Goal: Information Seeking & Learning: Learn about a topic

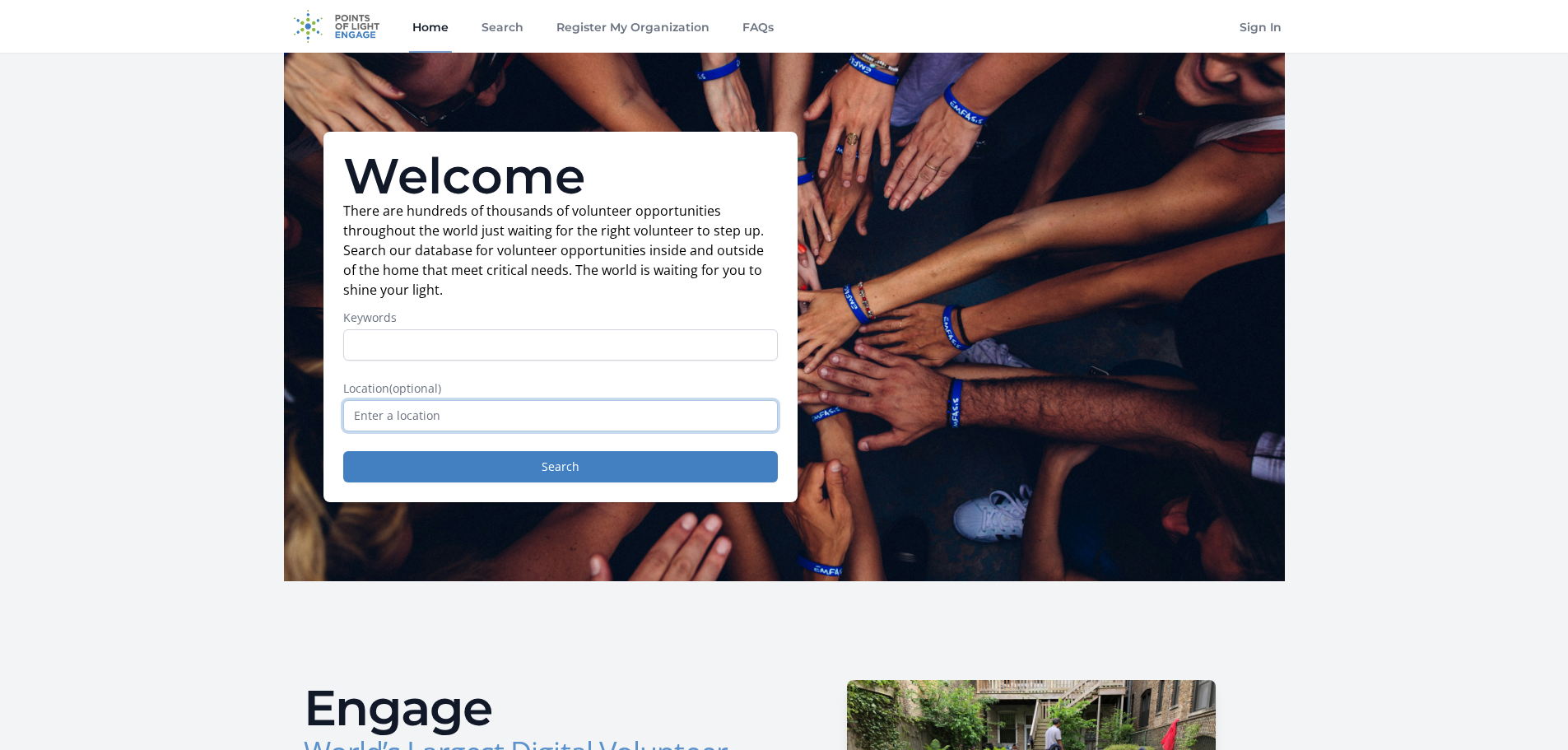
click at [393, 414] on input "text" at bounding box center [560, 415] width 435 height 31
click at [399, 344] on input "Keywords" at bounding box center [560, 344] width 435 height 31
click at [494, 27] on link "Search" at bounding box center [502, 27] width 49 height 53
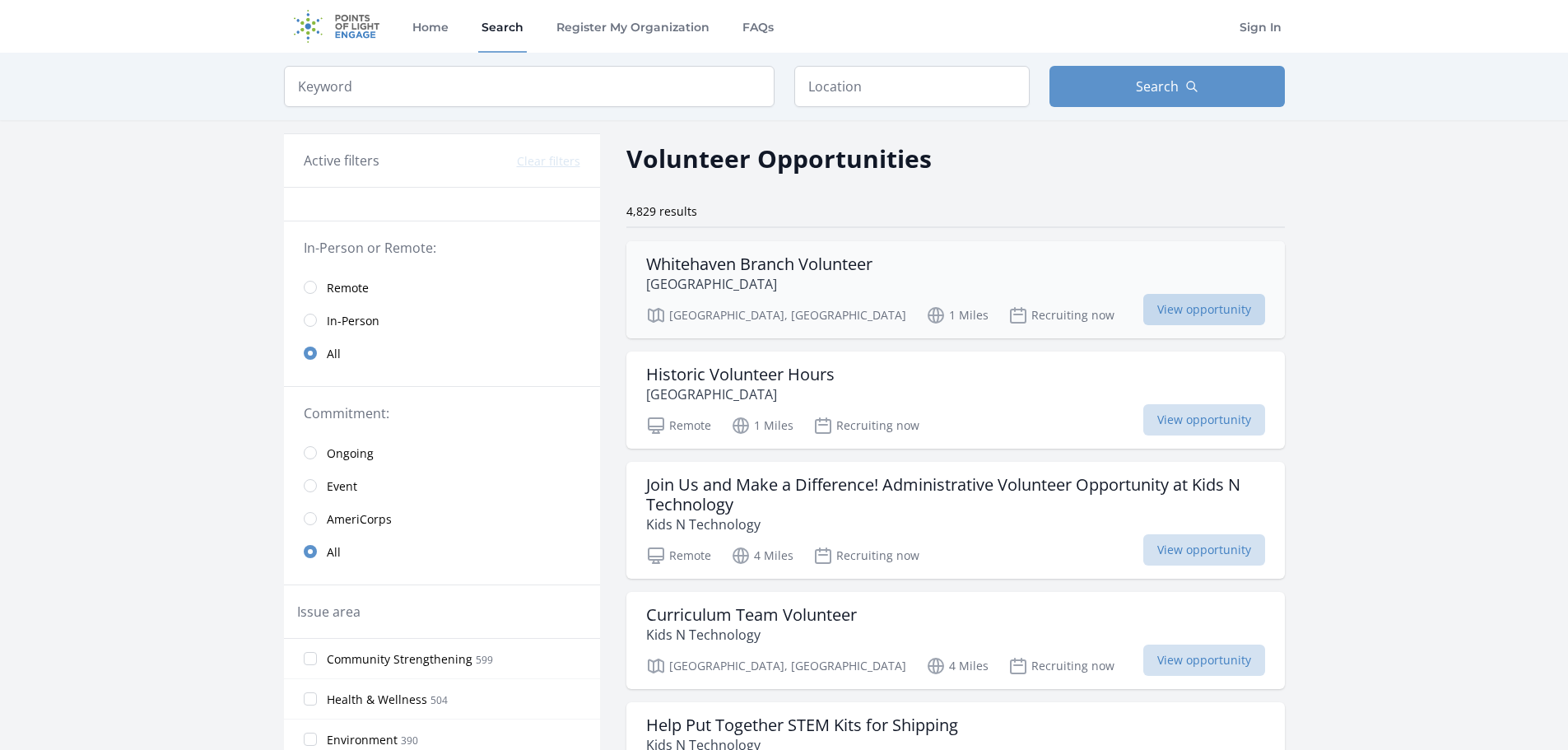
click at [1184, 307] on span "View opportunity" at bounding box center [1204, 309] width 122 height 31
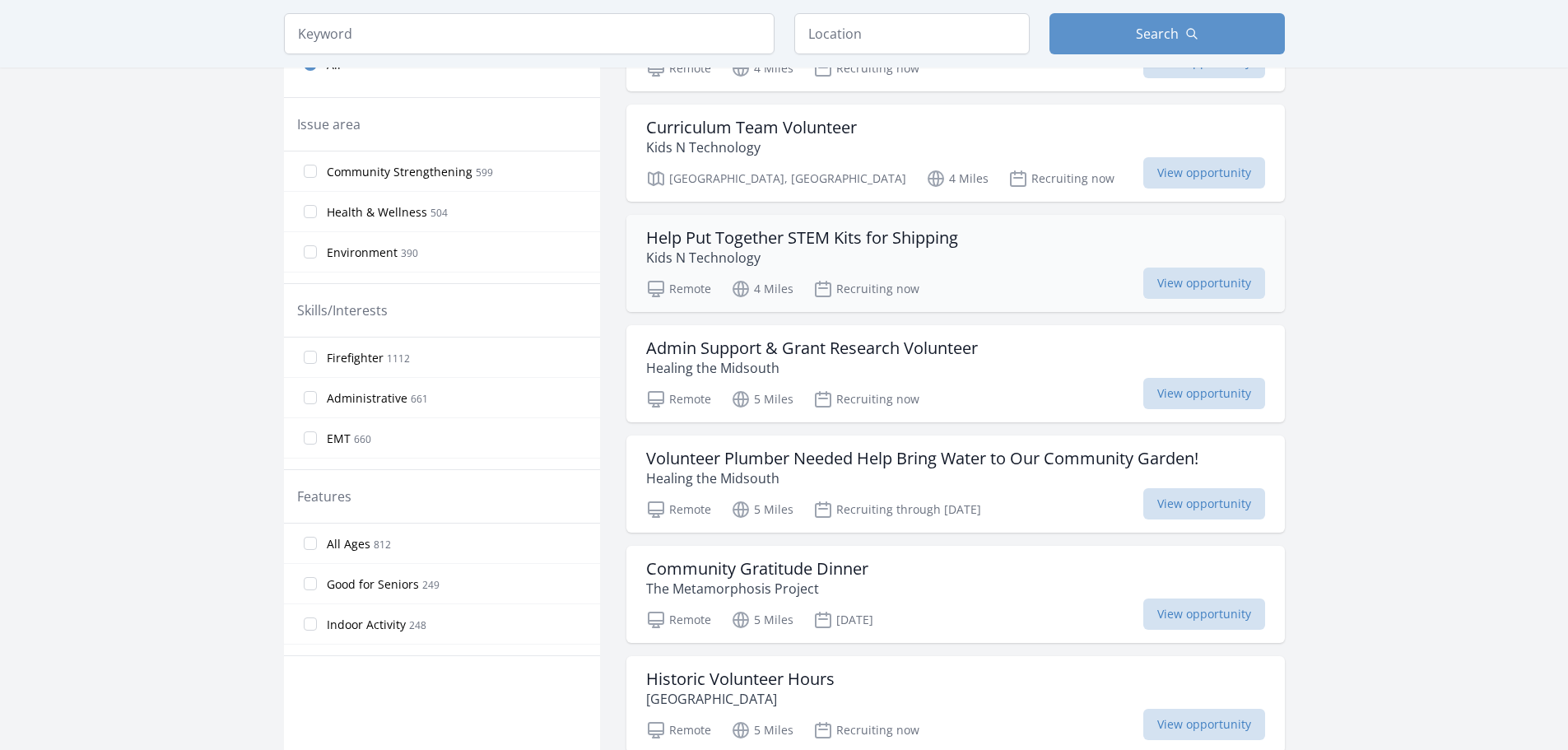
scroll to position [494, 0]
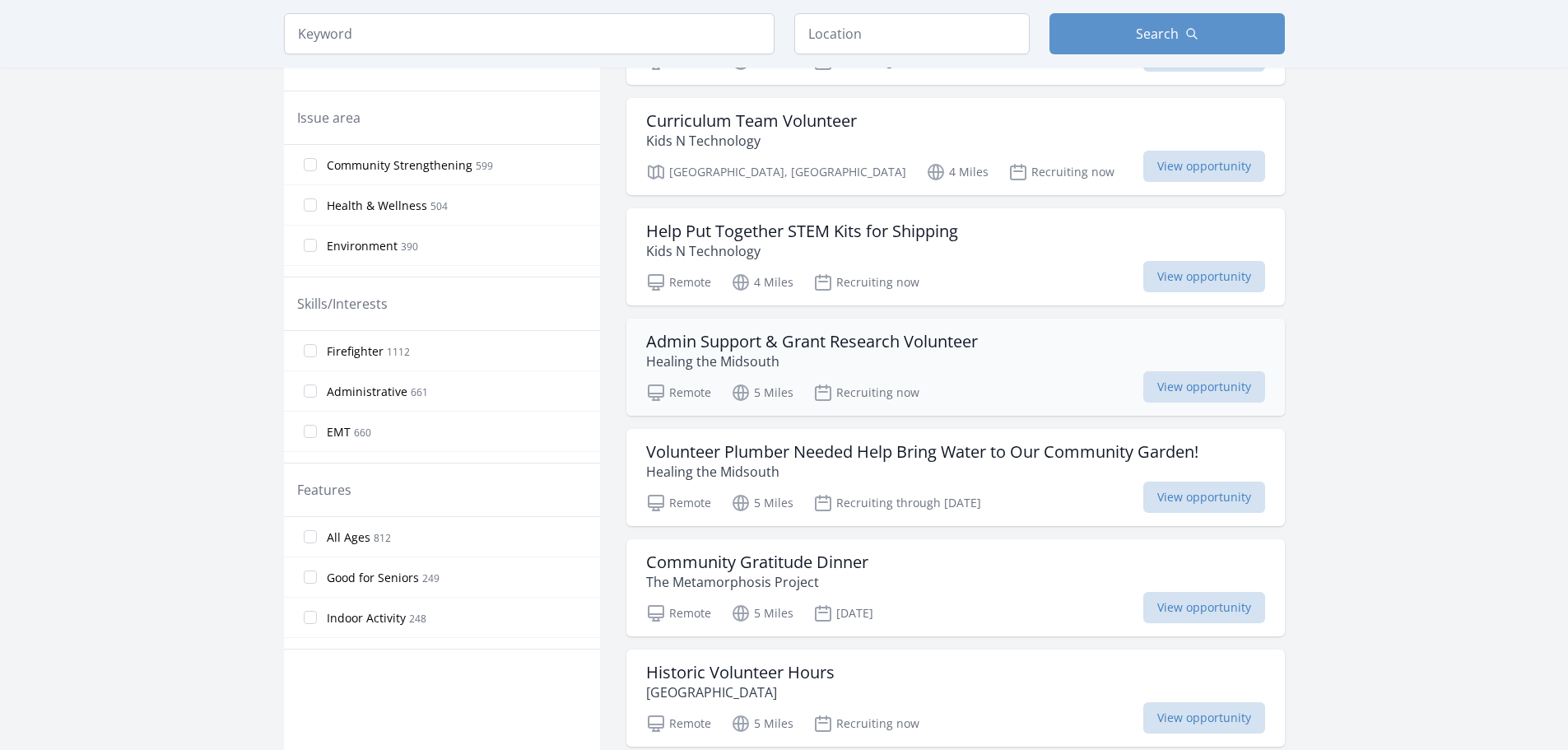
click at [732, 339] on h3 "Admin Support & Grant Research Volunteer" at bounding box center [812, 342] width 332 height 19
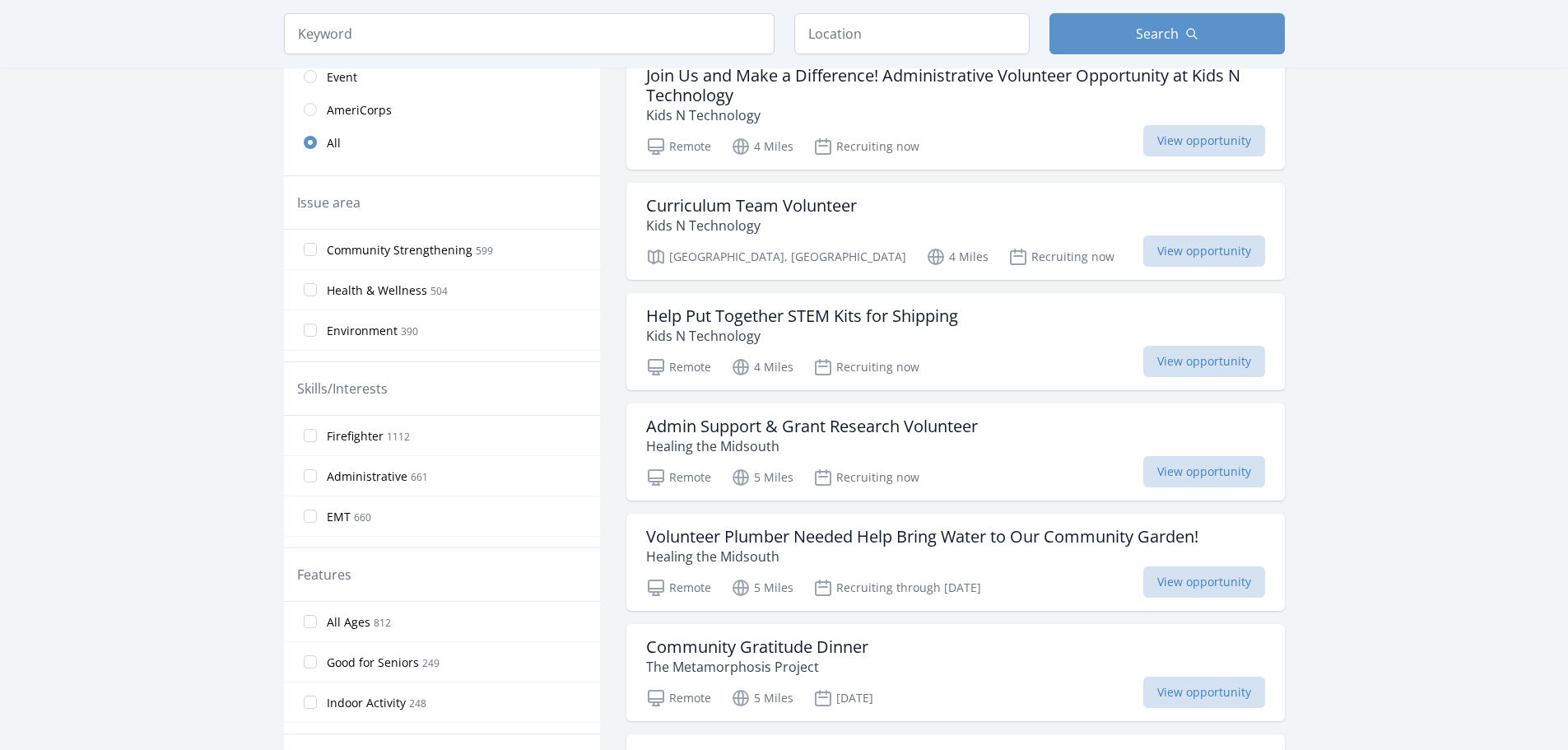
scroll to position [412, 0]
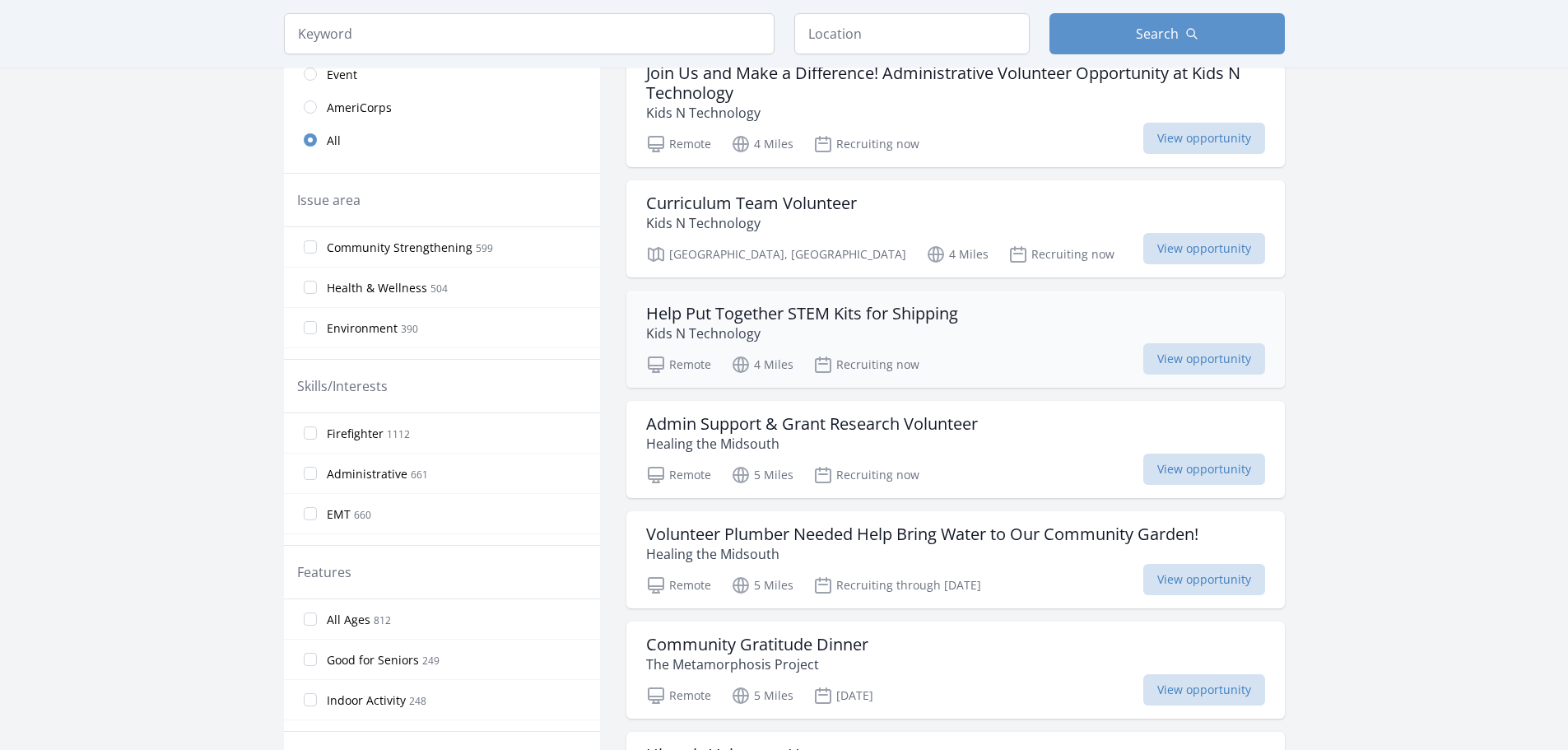
click at [834, 318] on h3 "Help Put Together STEM Kits for Shipping" at bounding box center [802, 313] width 312 height 19
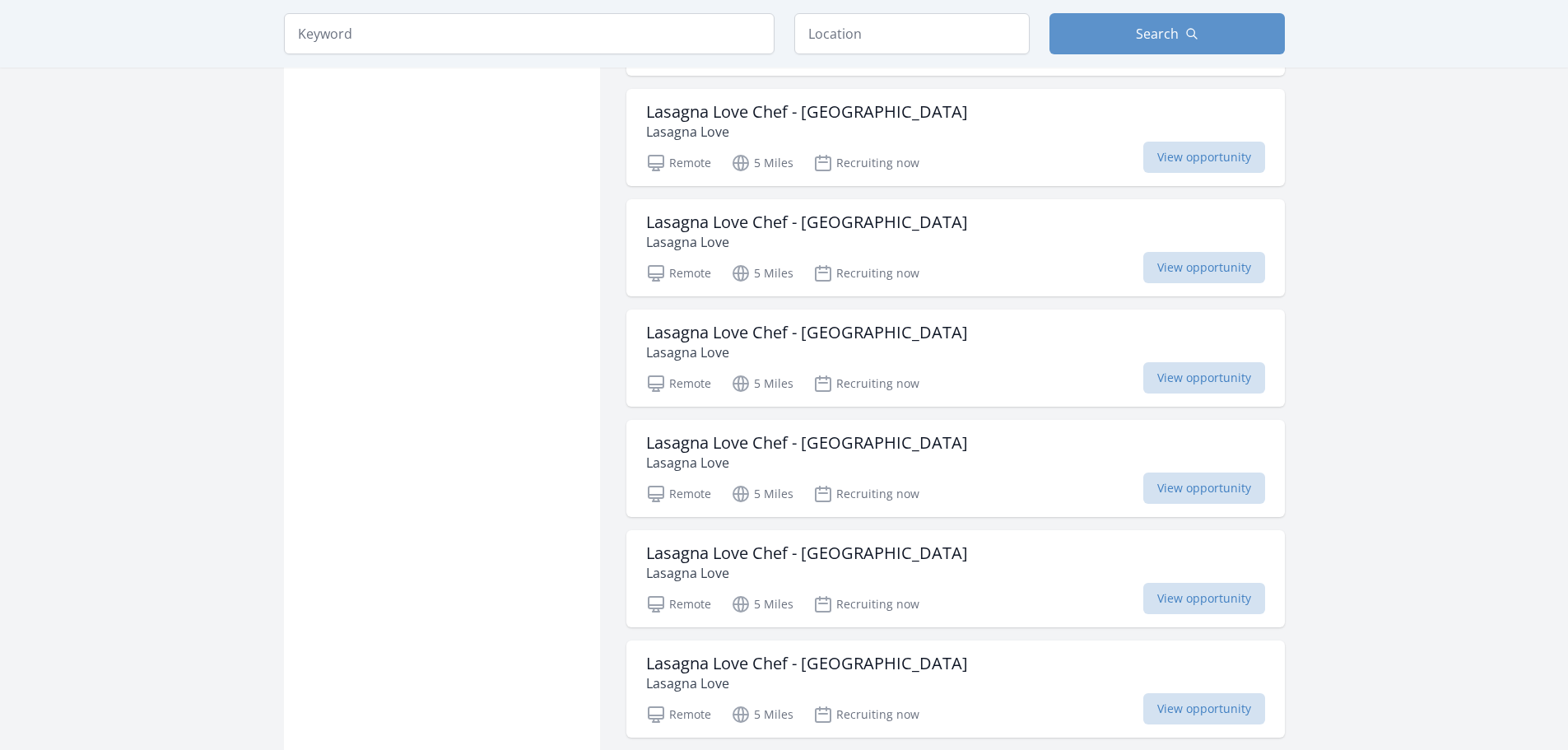
scroll to position [1729, 0]
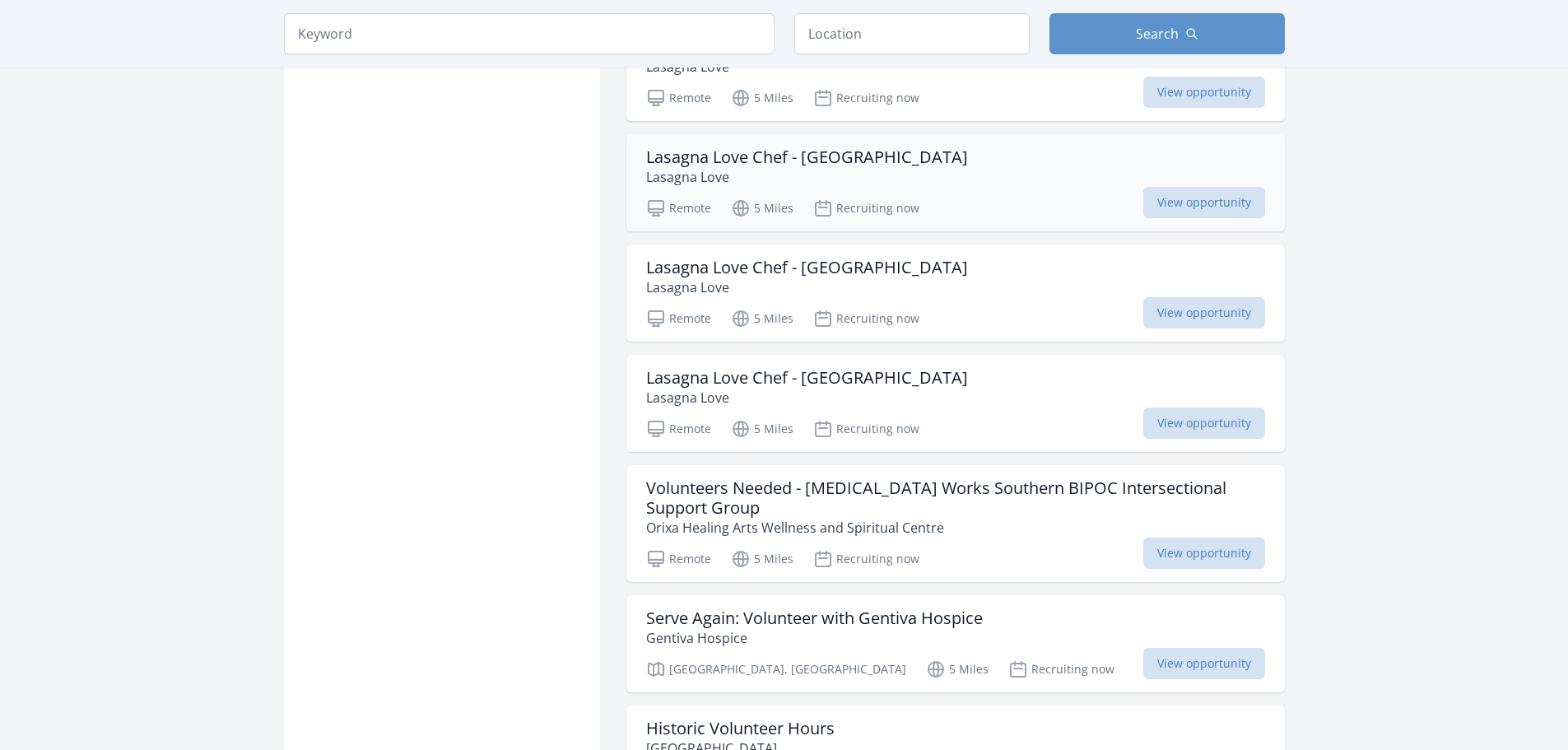
scroll to position [2387, 0]
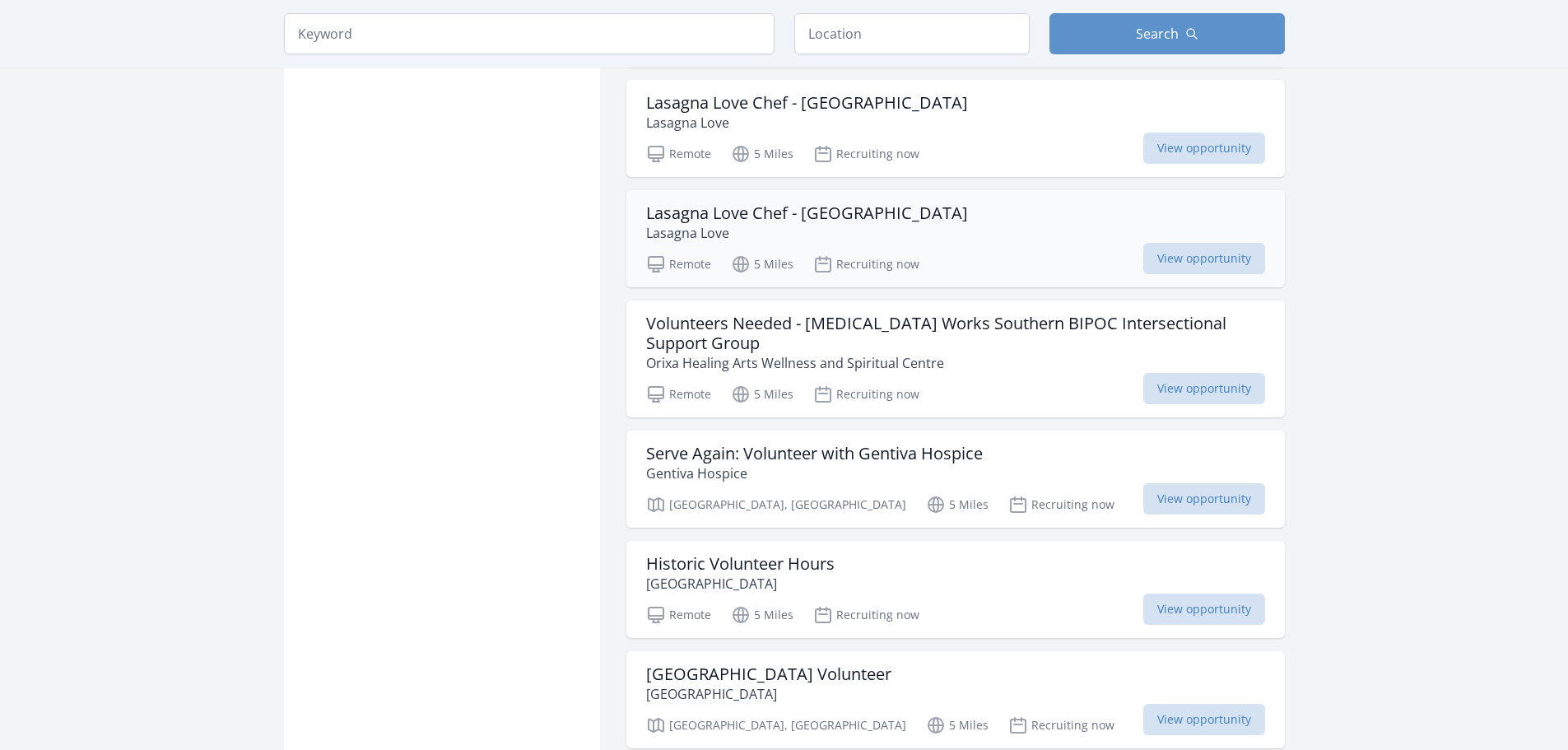
click at [815, 209] on h3 "Lasagna Love Chef - [GEOGRAPHIC_DATA]" at bounding box center [807, 213] width 322 height 19
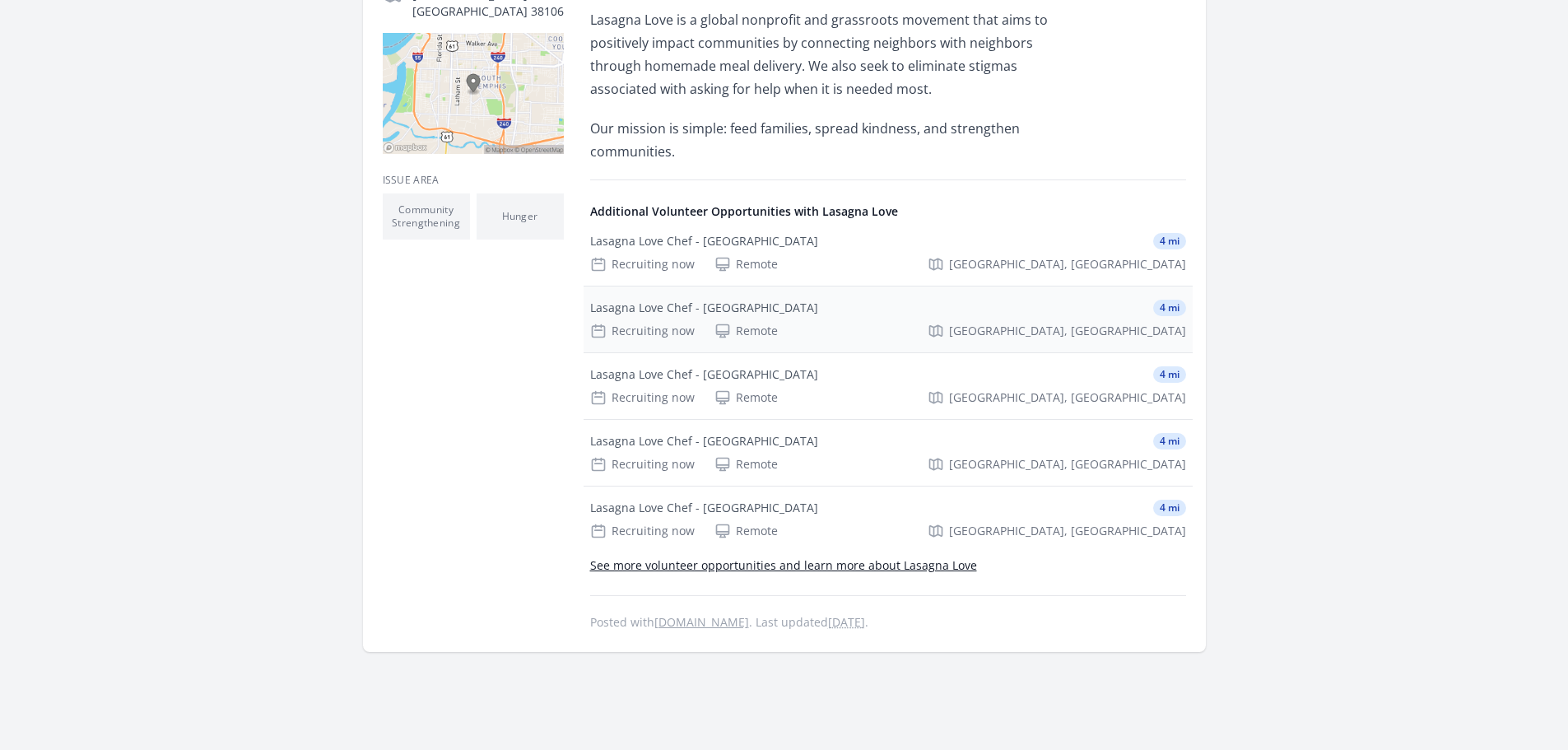
scroll to position [494, 0]
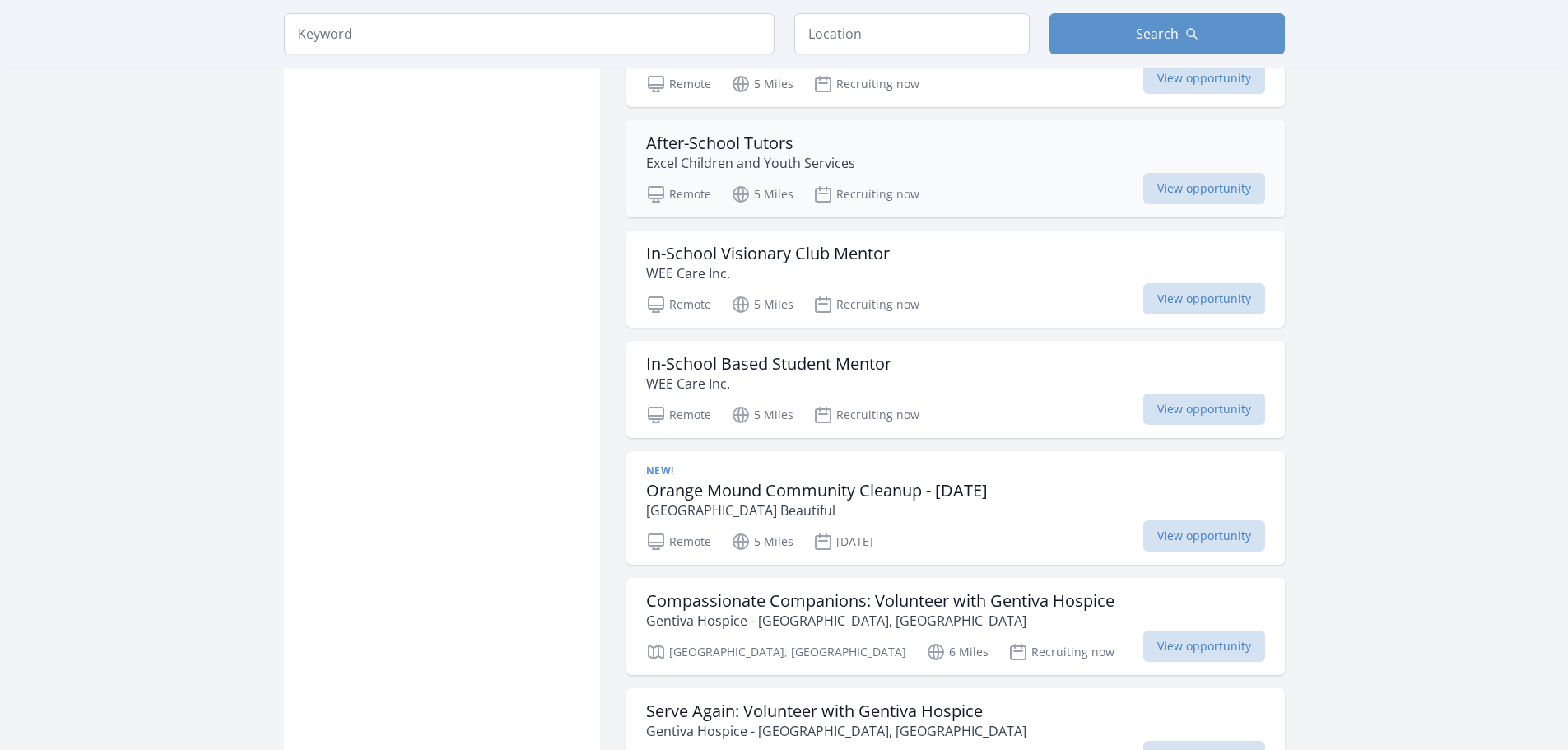
scroll to position [3952, 0]
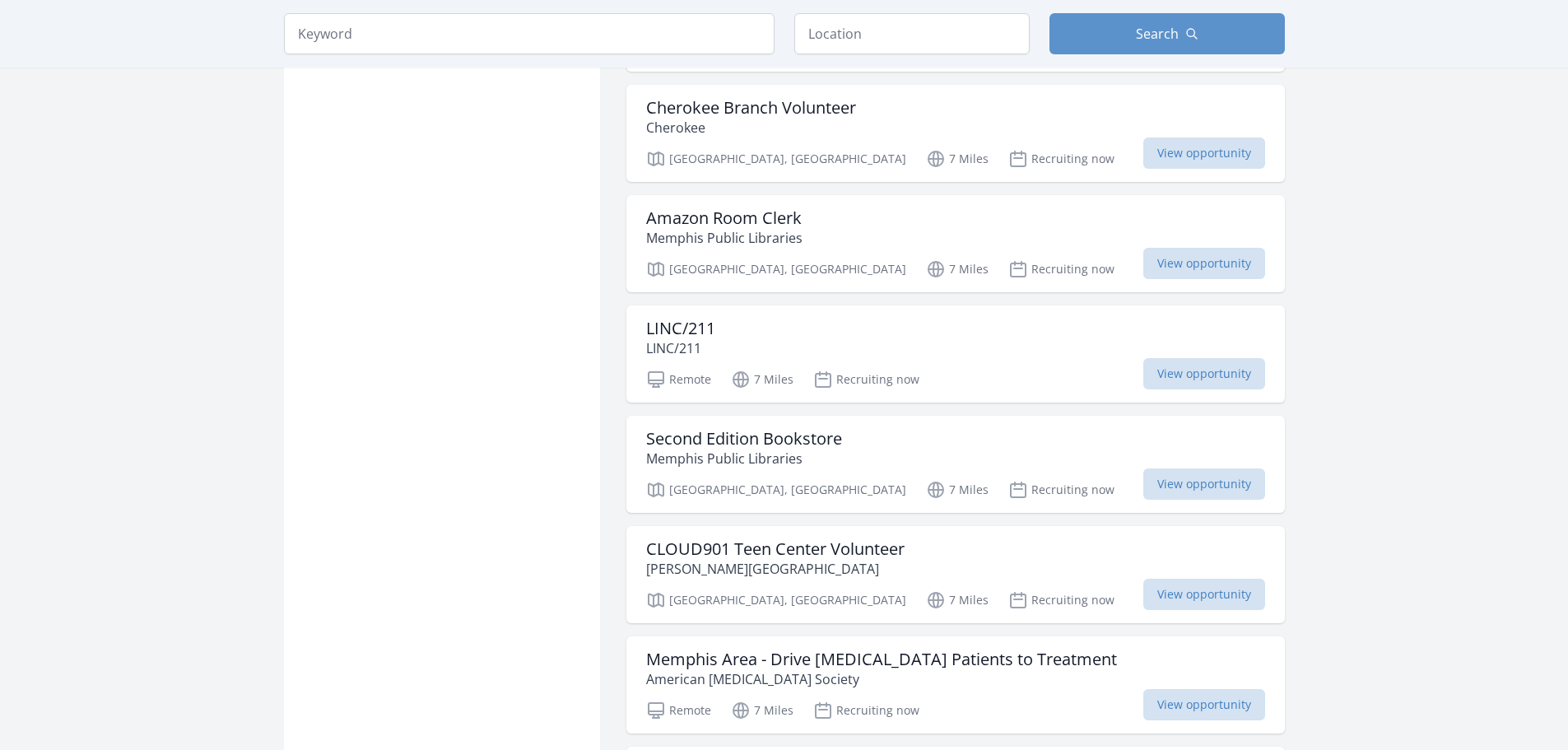
scroll to position [6174, 0]
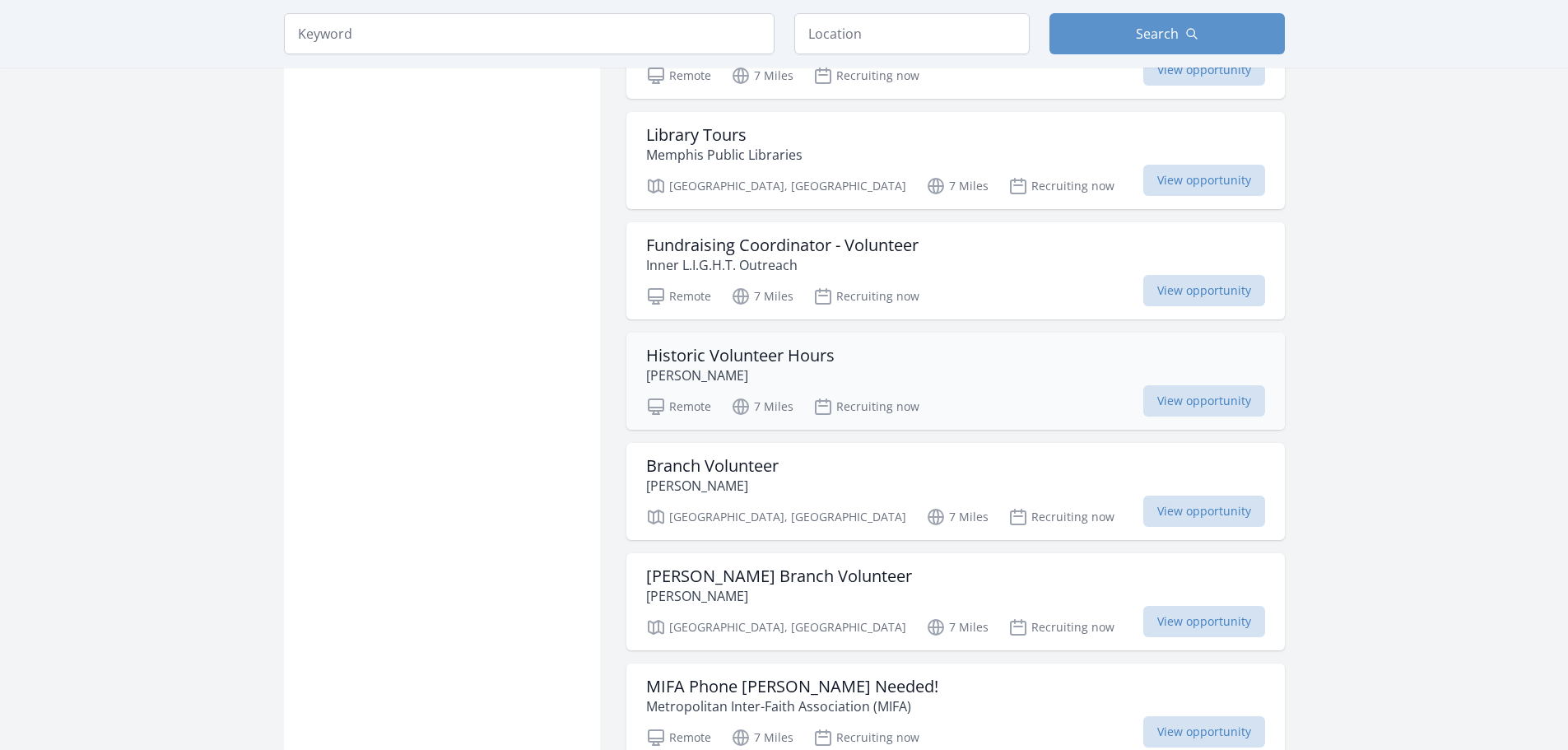
scroll to position [6916, 0]
